Goal: Task Accomplishment & Management: Manage account settings

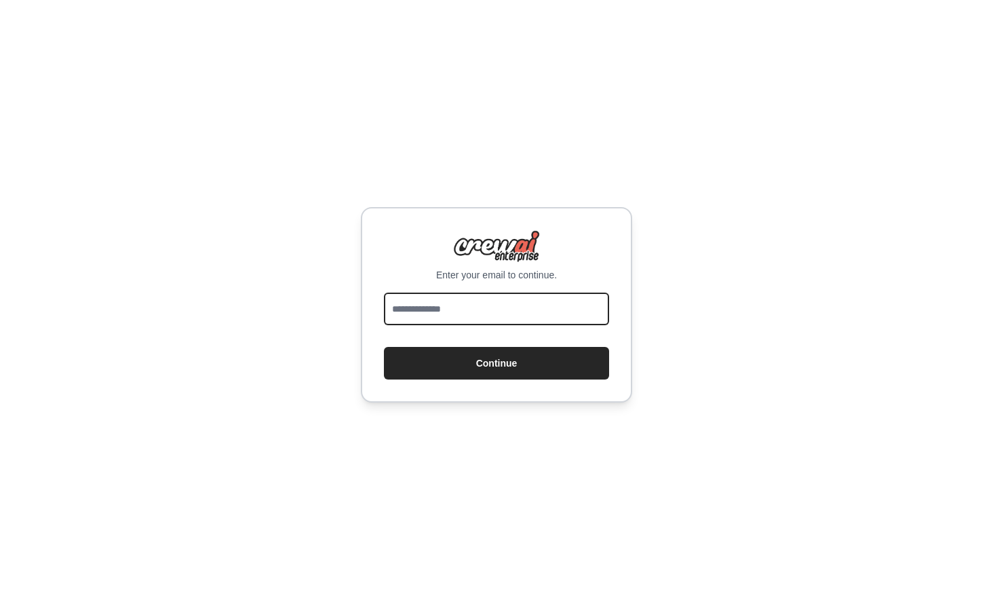
click at [493, 311] on input "email" at bounding box center [496, 308] width 225 height 33
click at [539, 312] on input "**********" at bounding box center [496, 308] width 225 height 33
type input "**********"
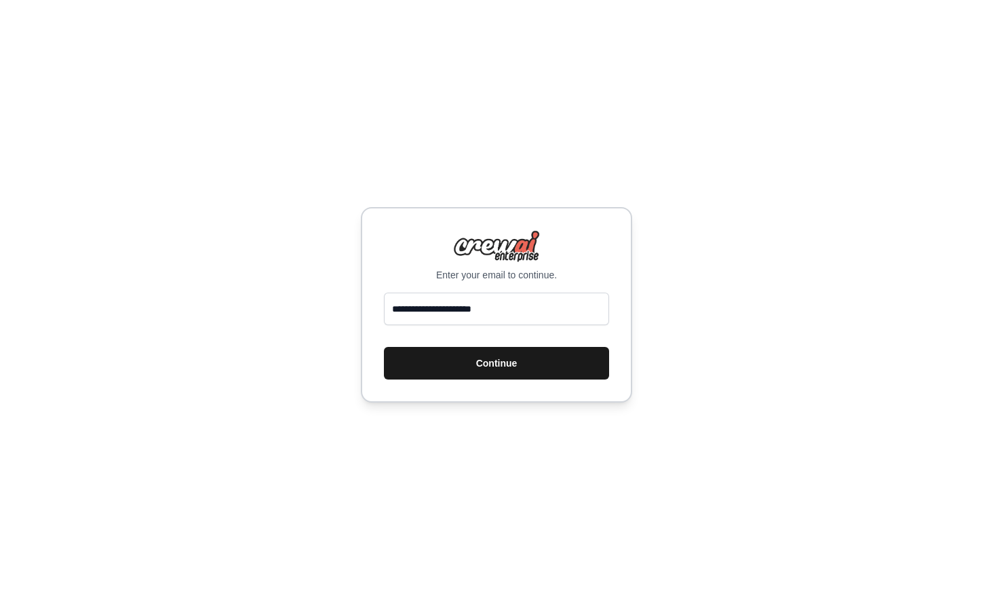
click at [478, 366] on button "Continue" at bounding box center [496, 363] width 225 height 33
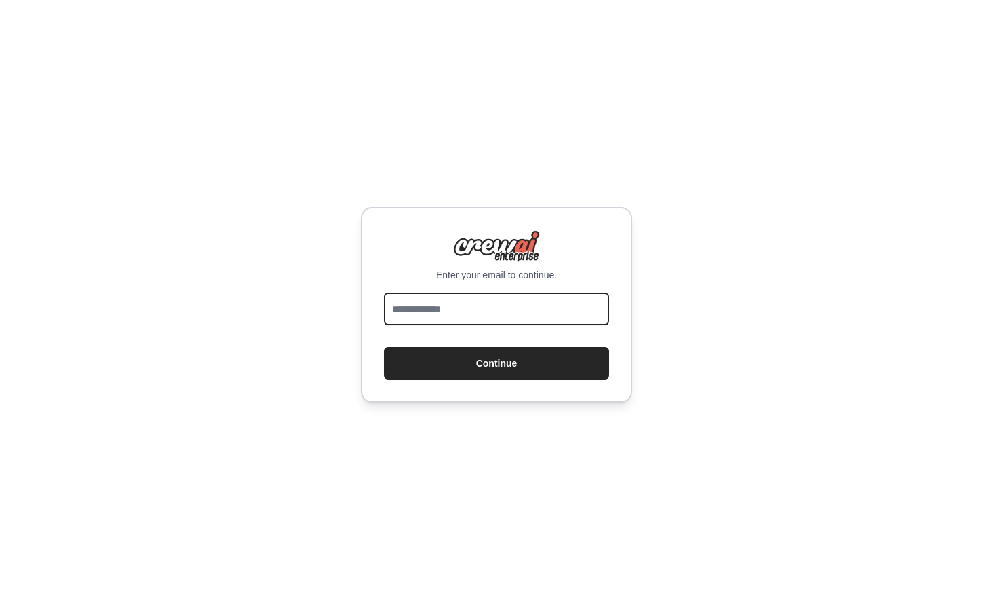
click at [424, 306] on input "email" at bounding box center [496, 308] width 225 height 33
click at [448, 298] on input "email" at bounding box center [496, 308] width 225 height 33
type input "**********"
click at [468, 383] on div "**********" at bounding box center [496, 304] width 271 height 195
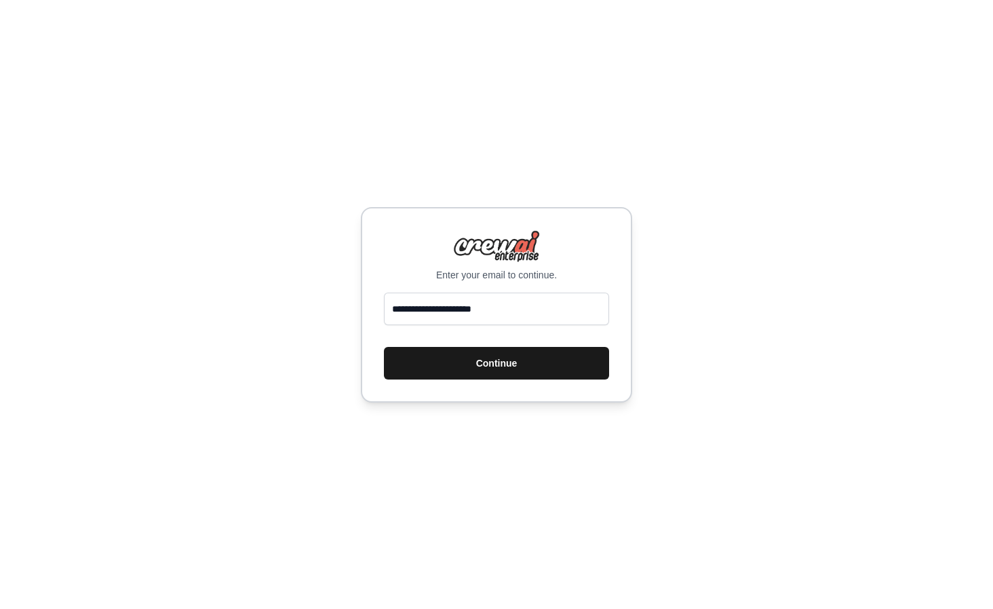
click at [460, 363] on button "Continue" at bounding box center [496, 363] width 225 height 33
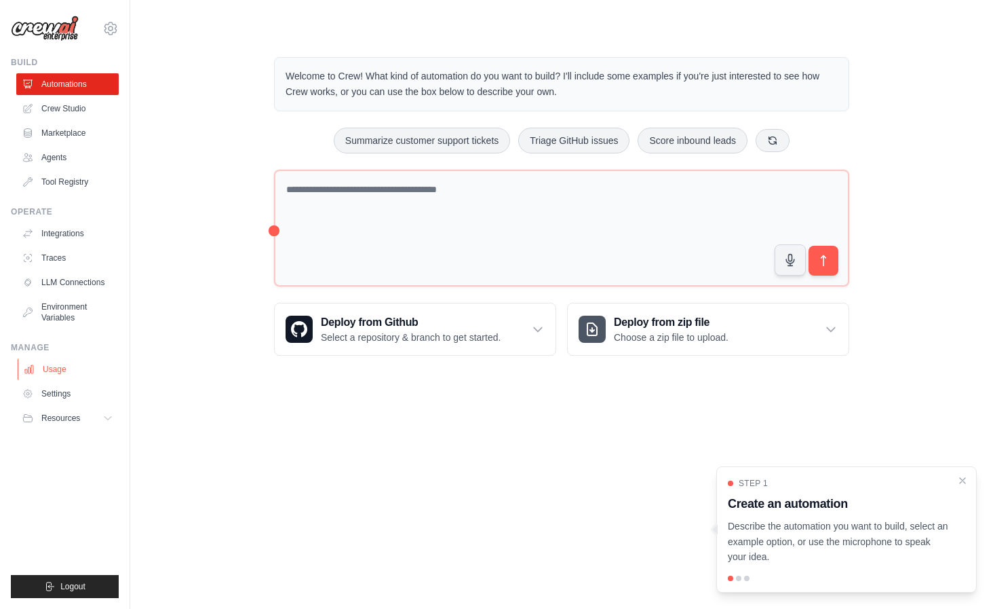
click at [72, 366] on link "Usage" at bounding box center [69, 369] width 102 height 22
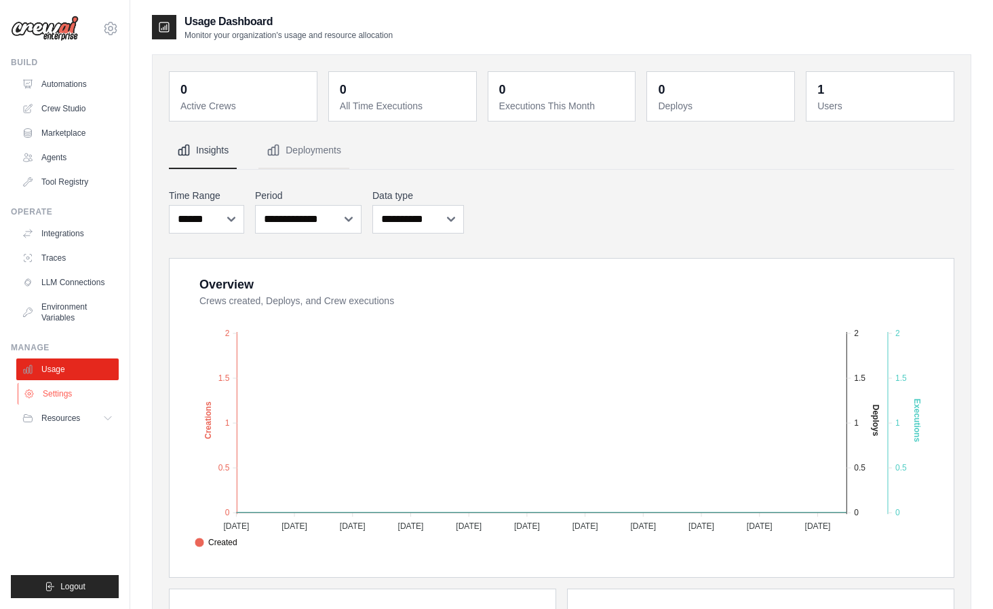
click at [66, 398] on link "Settings" at bounding box center [69, 394] width 102 height 22
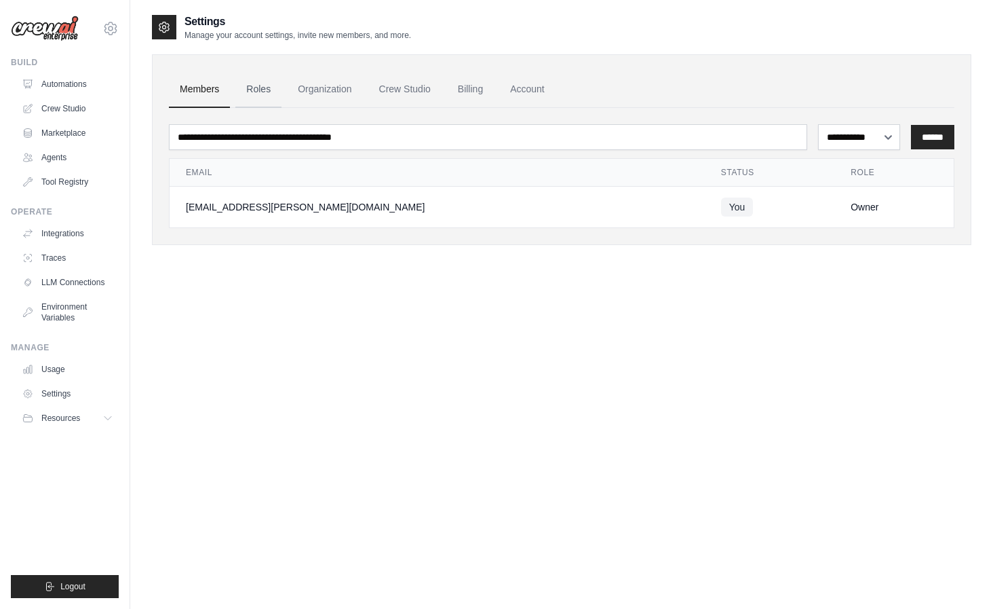
click at [257, 92] on link "Roles" at bounding box center [258, 89] width 46 height 37
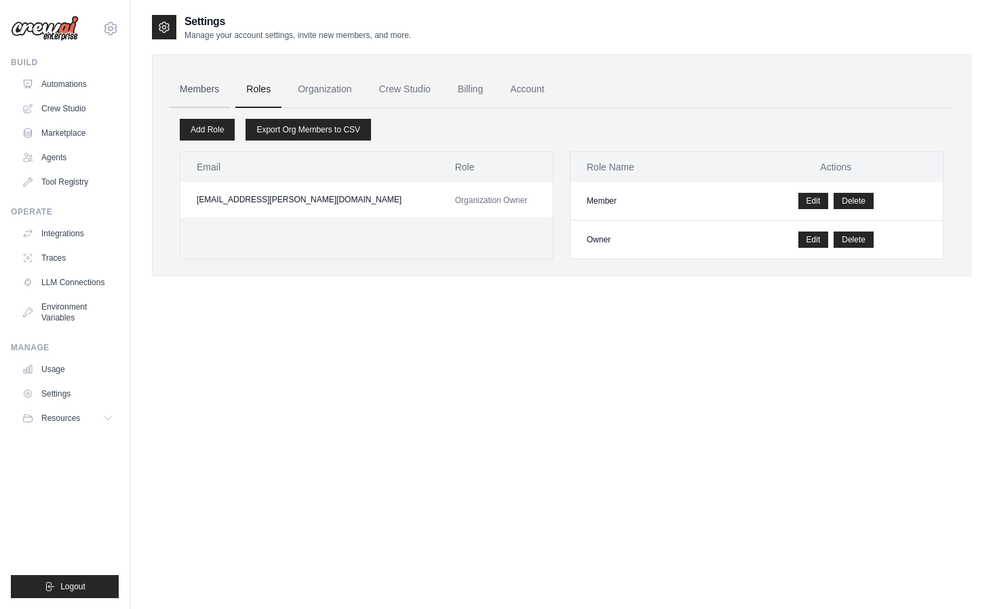
click at [199, 97] on link "Members" at bounding box center [199, 89] width 61 height 37
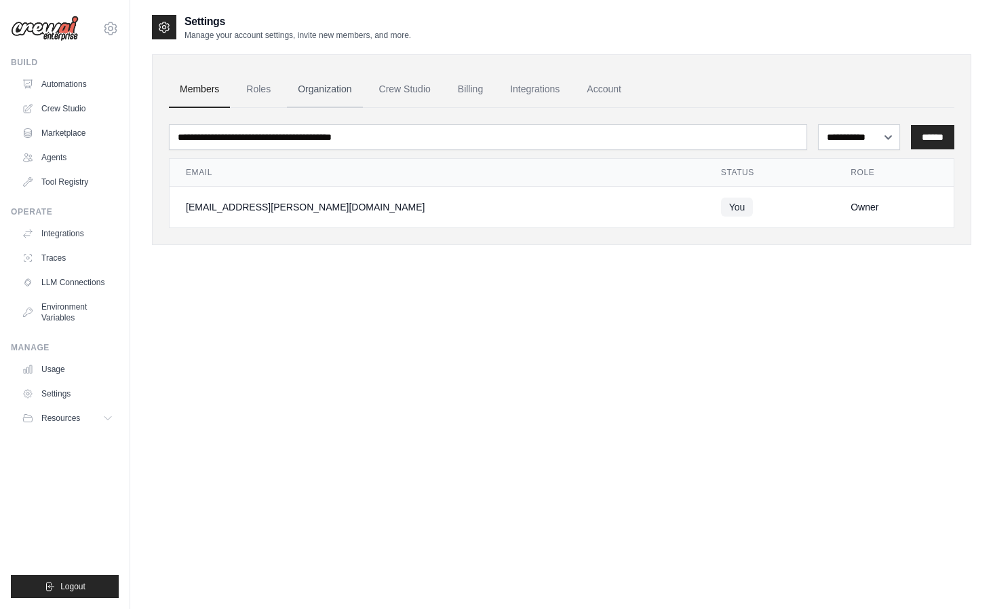
click at [301, 89] on link "Organization" at bounding box center [324, 89] width 75 height 37
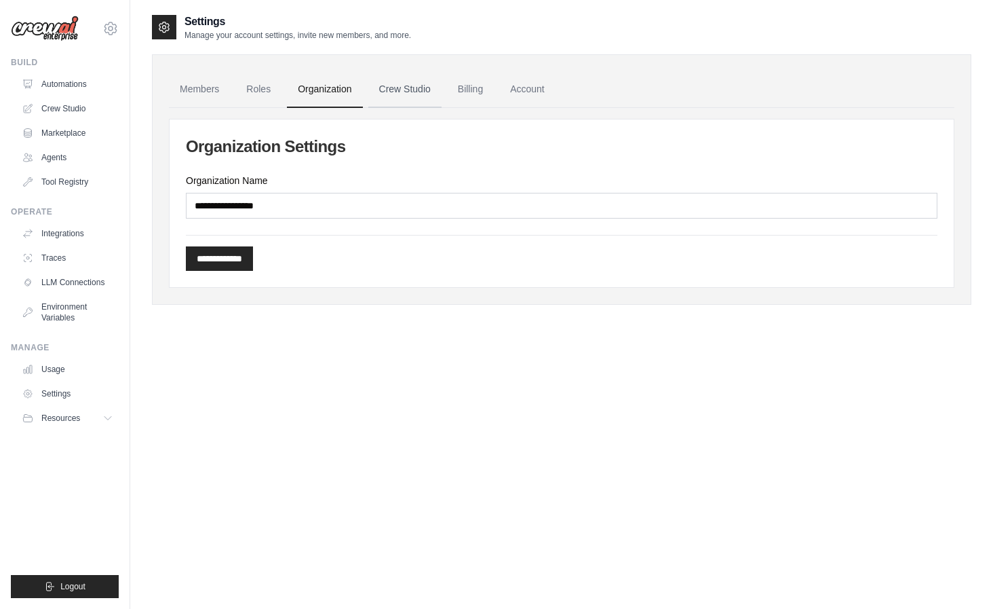
click at [413, 84] on link "Crew Studio" at bounding box center [404, 89] width 73 height 37
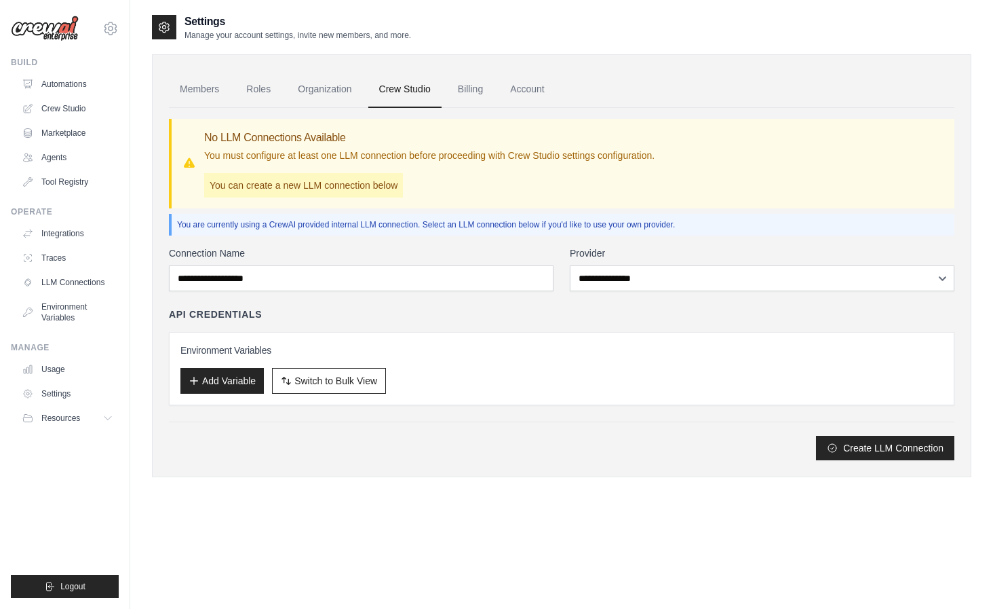
click at [489, 89] on link "Billing" at bounding box center [470, 89] width 47 height 37
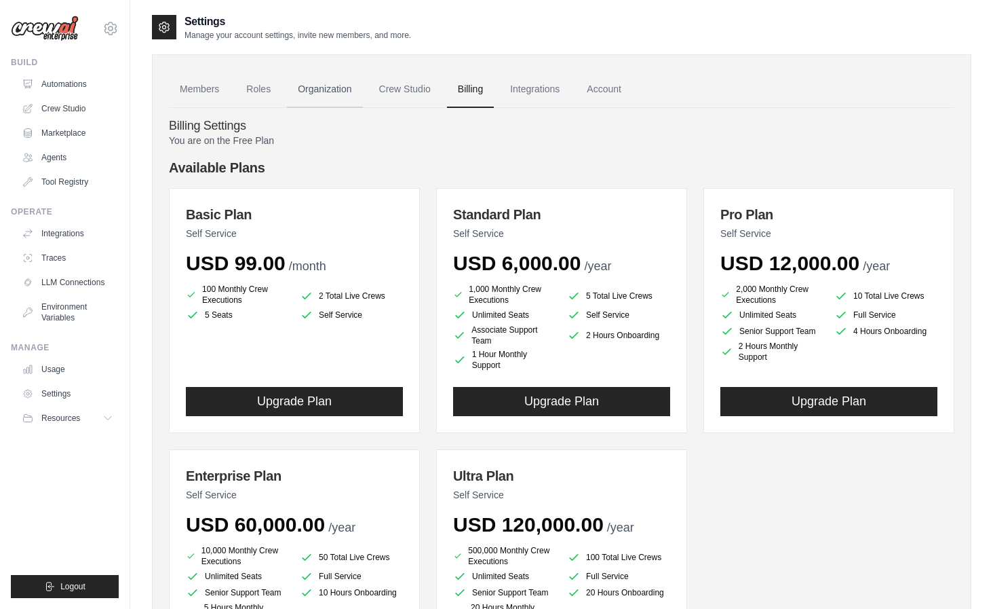
click at [325, 87] on link "Organization" at bounding box center [324, 89] width 75 height 37
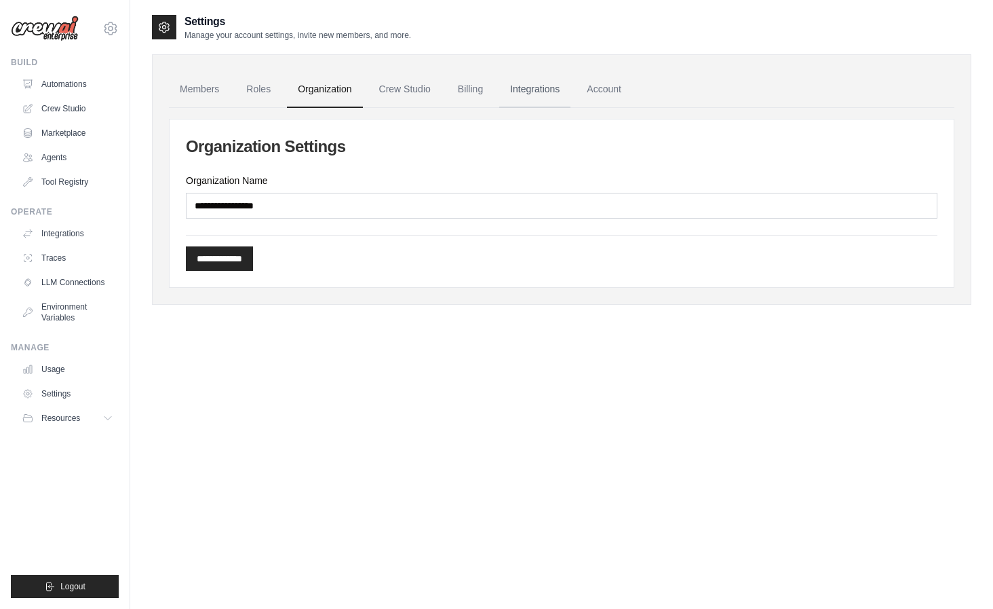
click at [528, 88] on link "Integrations" at bounding box center [534, 89] width 71 height 37
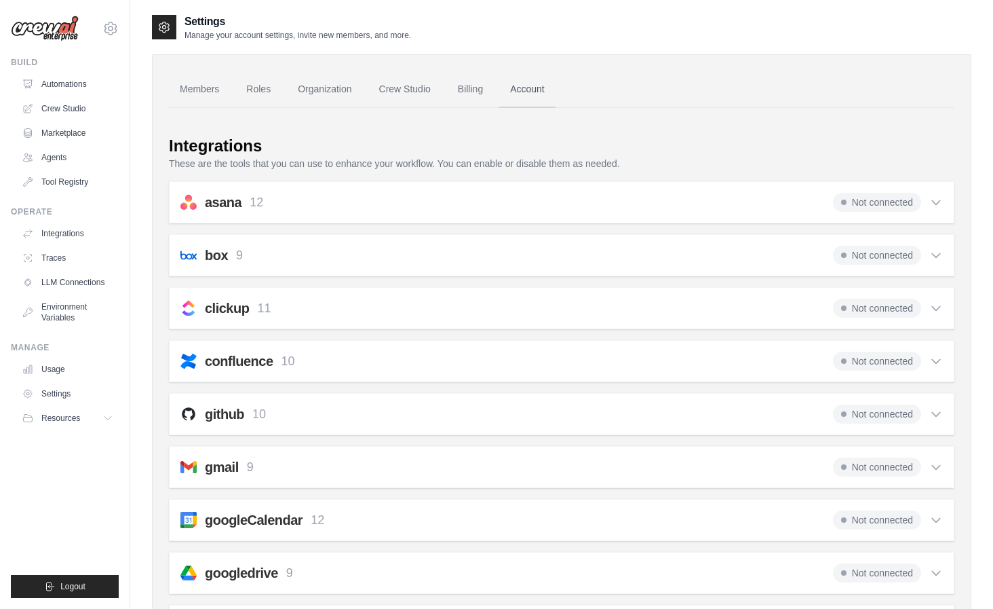
click at [527, 90] on link "Account" at bounding box center [527, 89] width 56 height 37
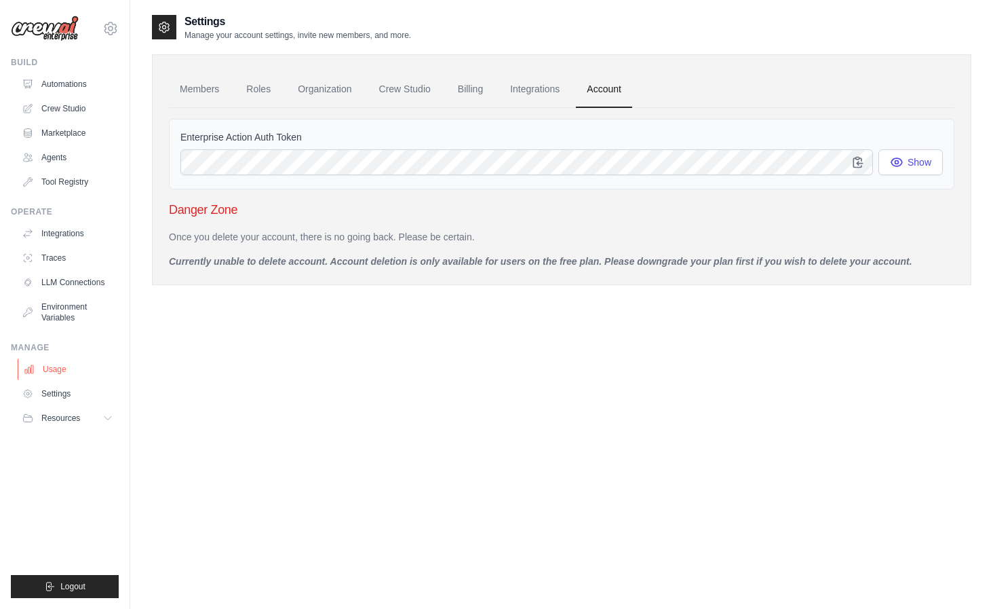
click at [62, 371] on link "Usage" at bounding box center [69, 369] width 102 height 22
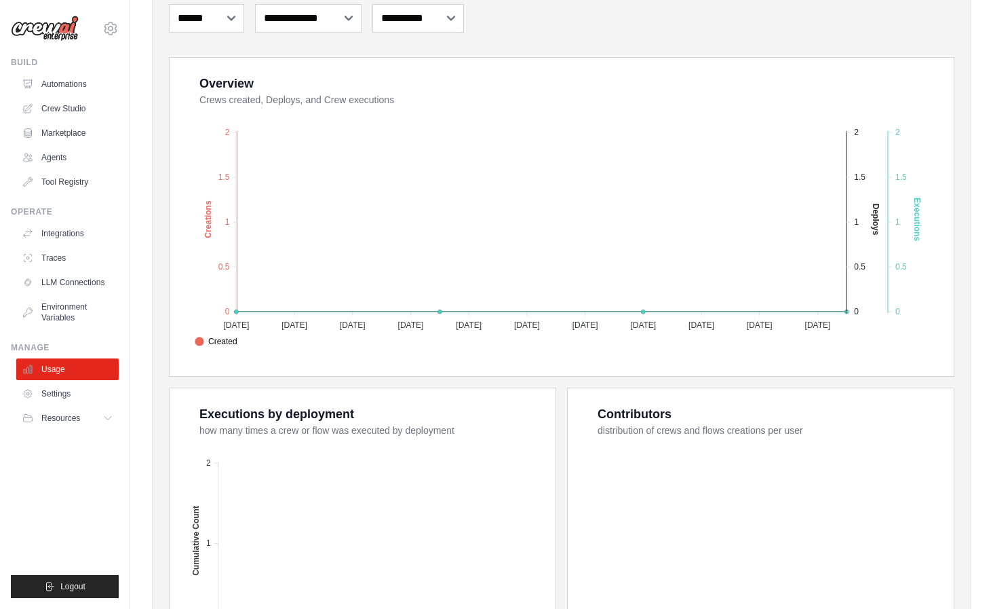
scroll to position [232, 0]
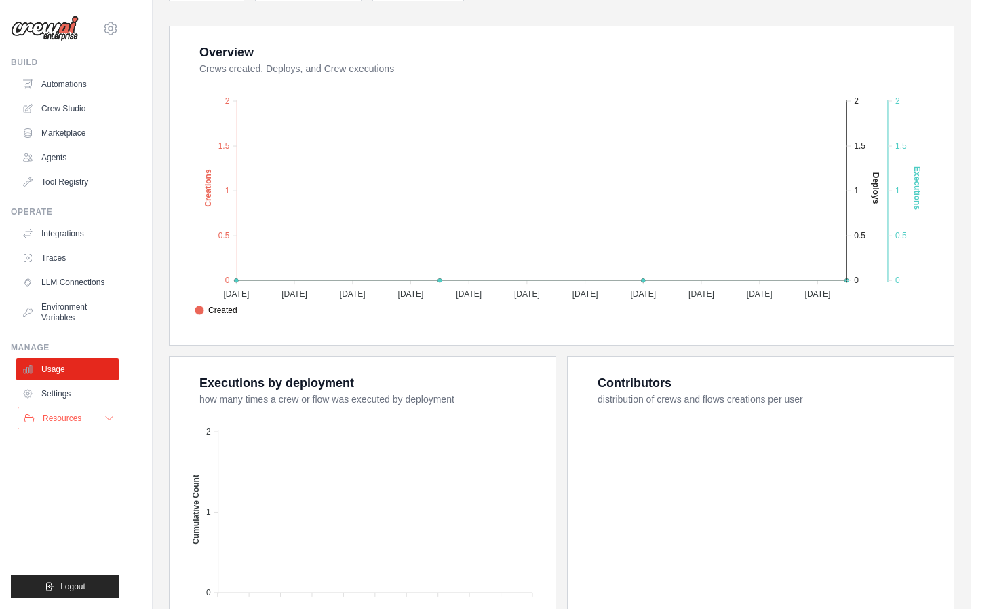
click at [104, 414] on icon at bounding box center [109, 418] width 11 height 11
click at [88, 442] on span "Documentation" at bounding box center [75, 441] width 55 height 11
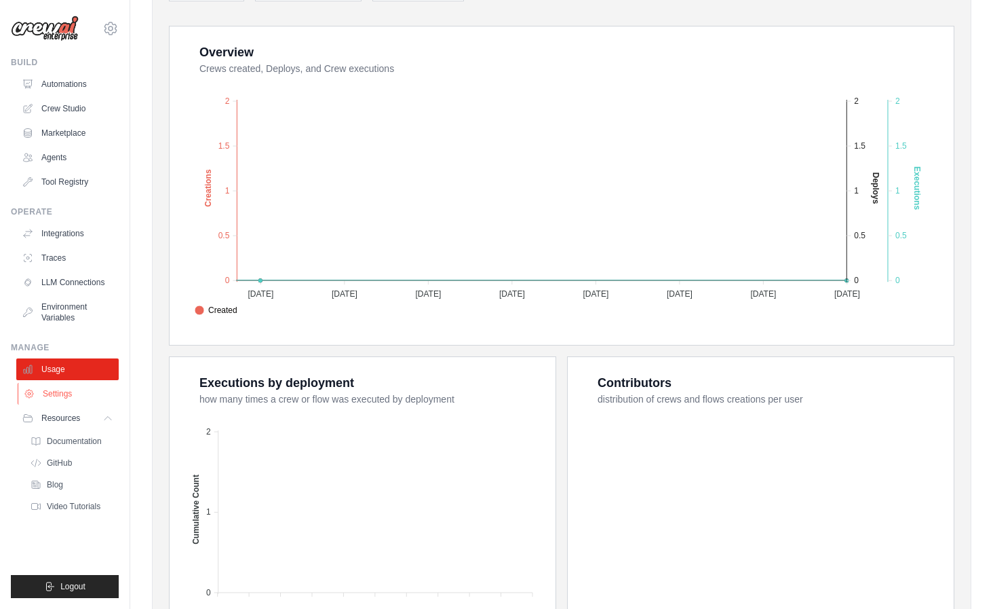
click at [64, 389] on link "Settings" at bounding box center [69, 394] width 102 height 22
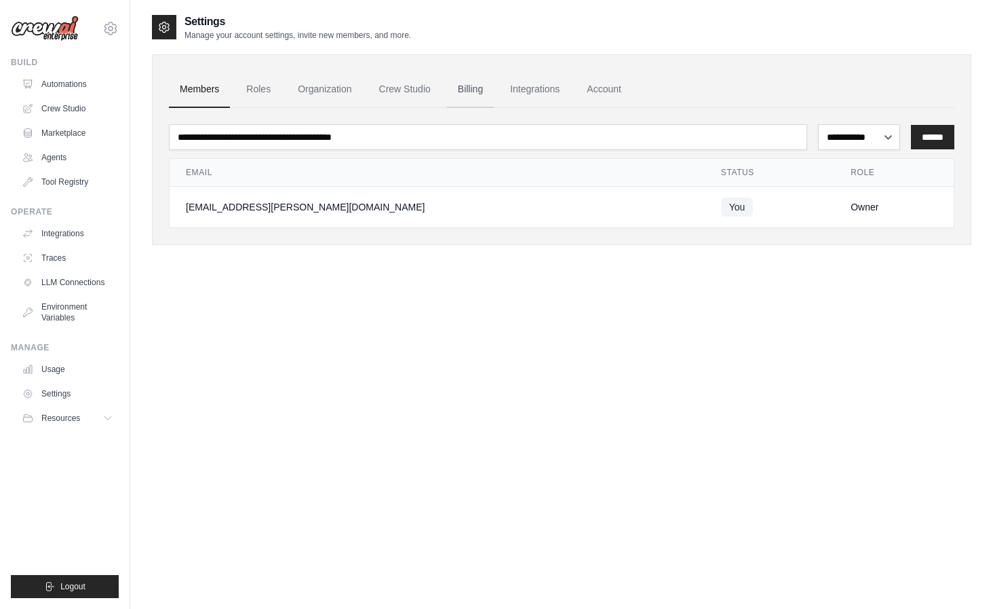
click at [478, 92] on link "Billing" at bounding box center [470, 89] width 47 height 37
